Goal: Communication & Community: Answer question/provide support

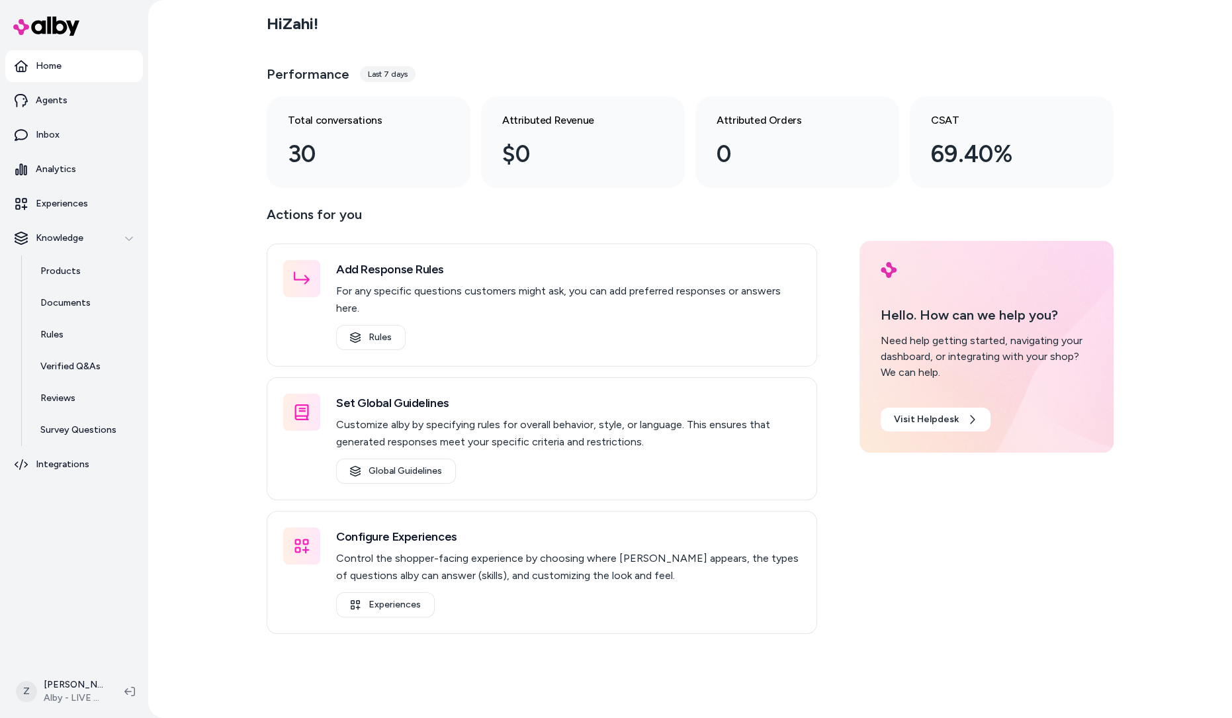
click at [214, 525] on div "Hi Zahi ! Performance Last 7 days Total conversations 30 Attributed Revenue $0 …" at bounding box center [690, 359] width 1084 height 718
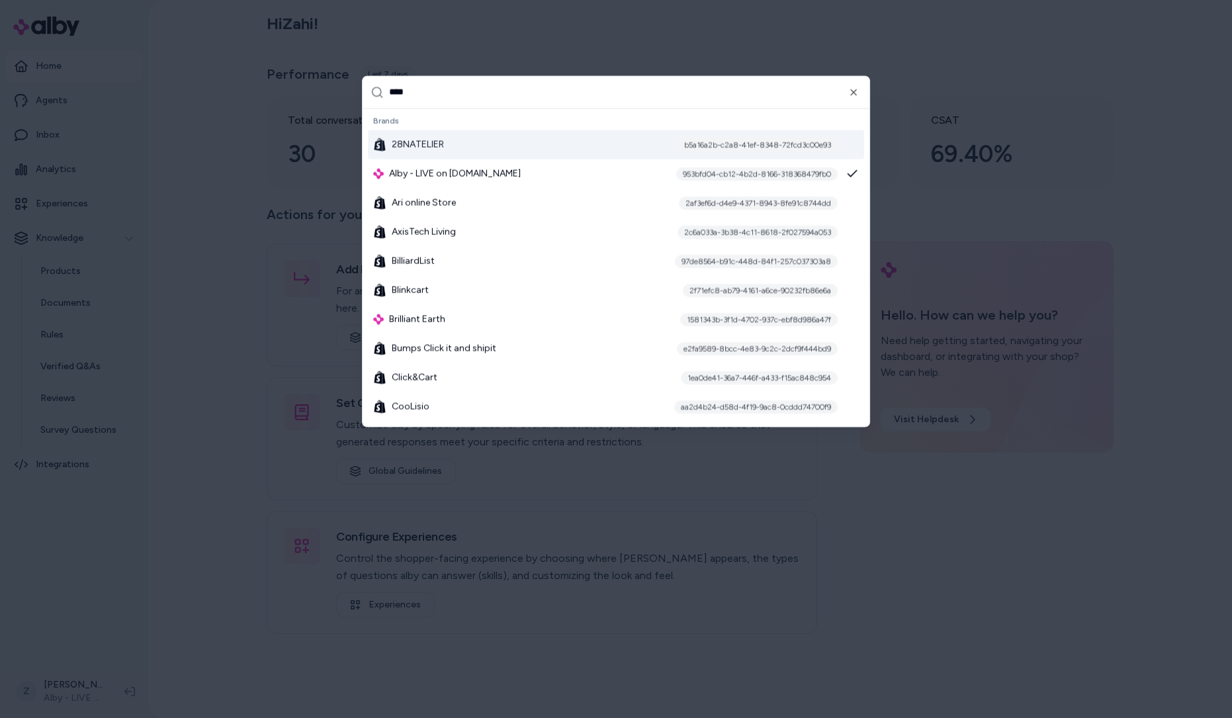
type input "*****"
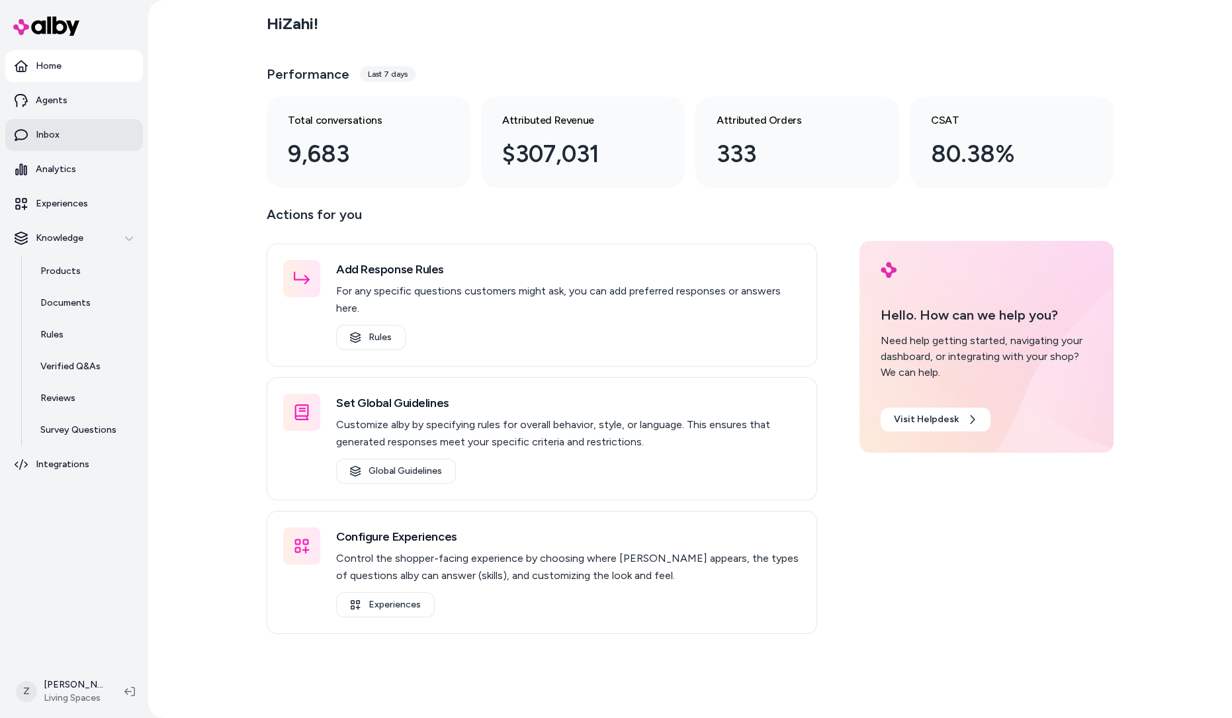
click at [56, 126] on link "Inbox" at bounding box center [74, 135] width 138 height 32
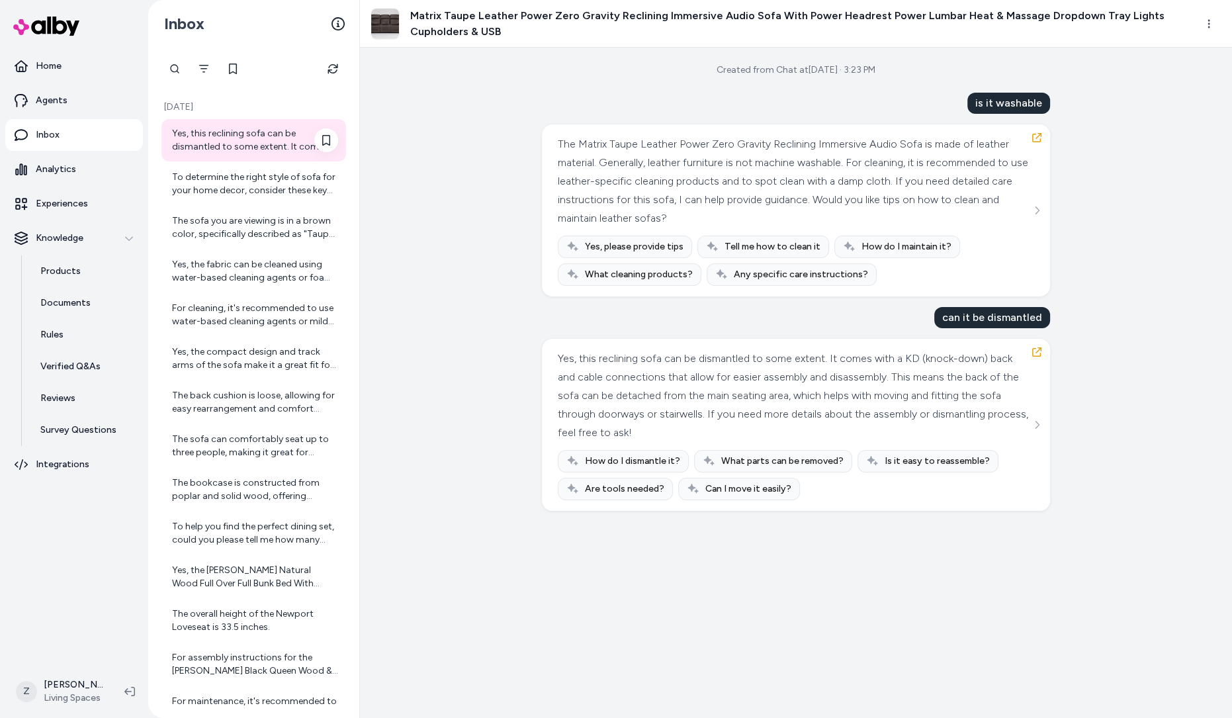
click at [248, 135] on div "Yes, this reclining sofa can be dismantled to some extent. It comes with a KD (…" at bounding box center [255, 140] width 166 height 26
click at [263, 224] on div "The sofa you are viewing is in a brown color, specifically described as "Taupe"…" at bounding box center [255, 227] width 166 height 26
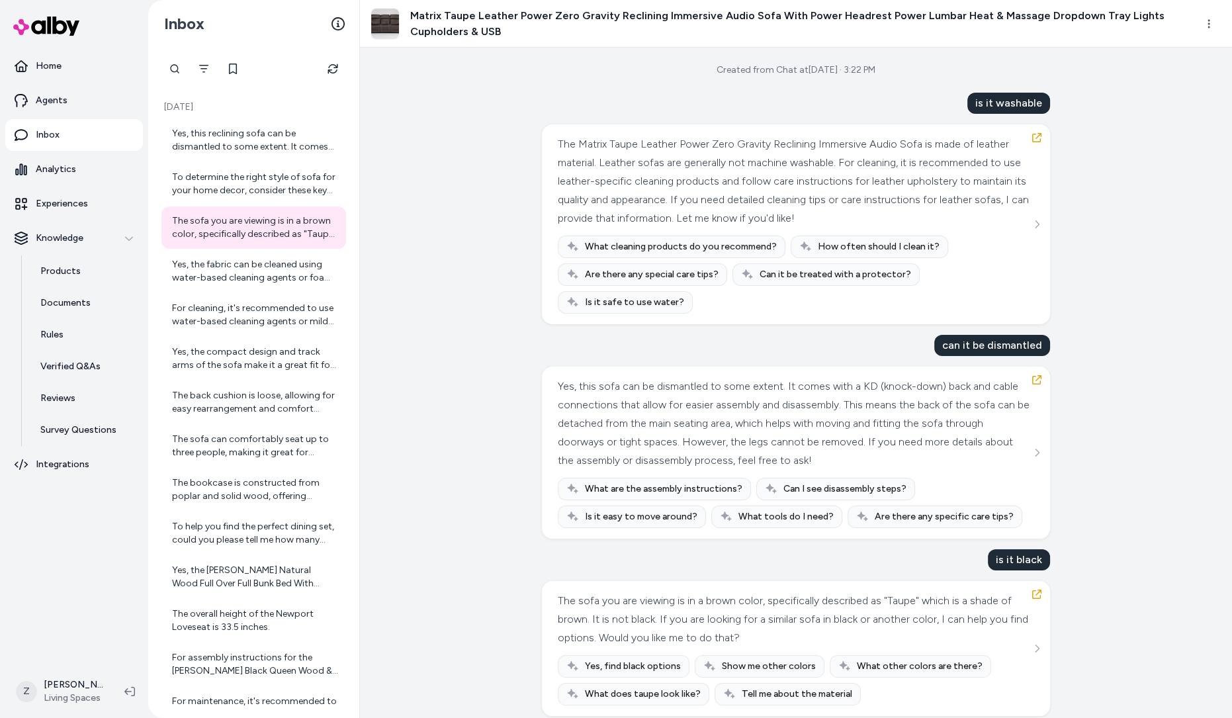
scroll to position [12, 0]
